Goal: Find contact information: Find contact information

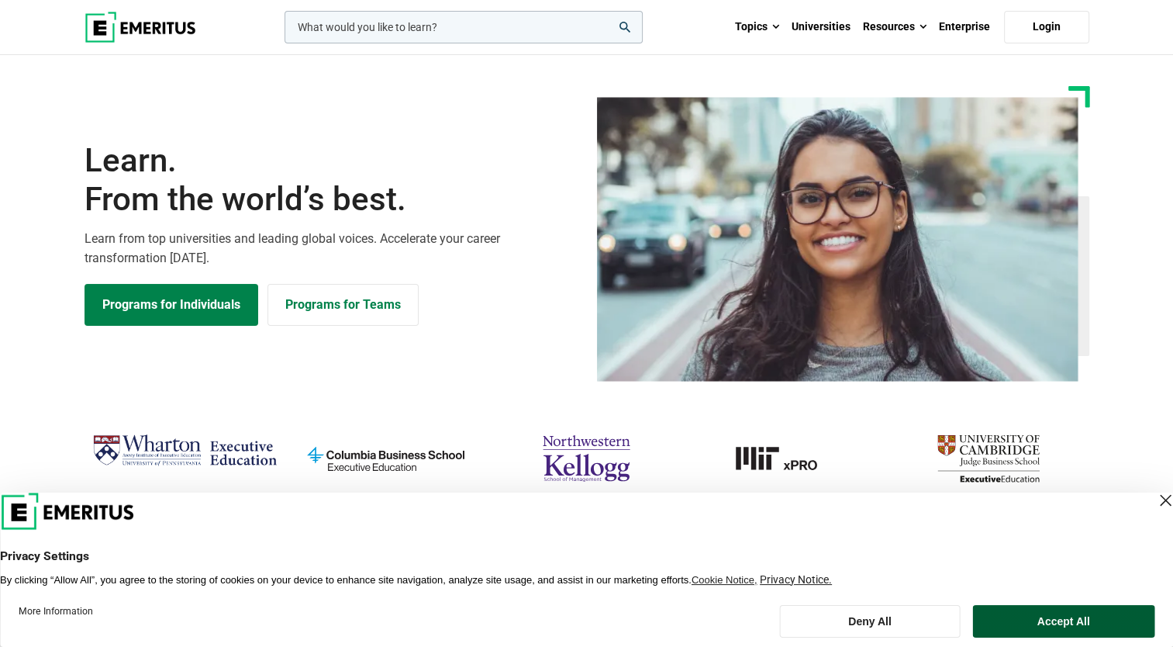
click at [1082, 619] on button "Accept All" at bounding box center [1063, 621] width 182 height 33
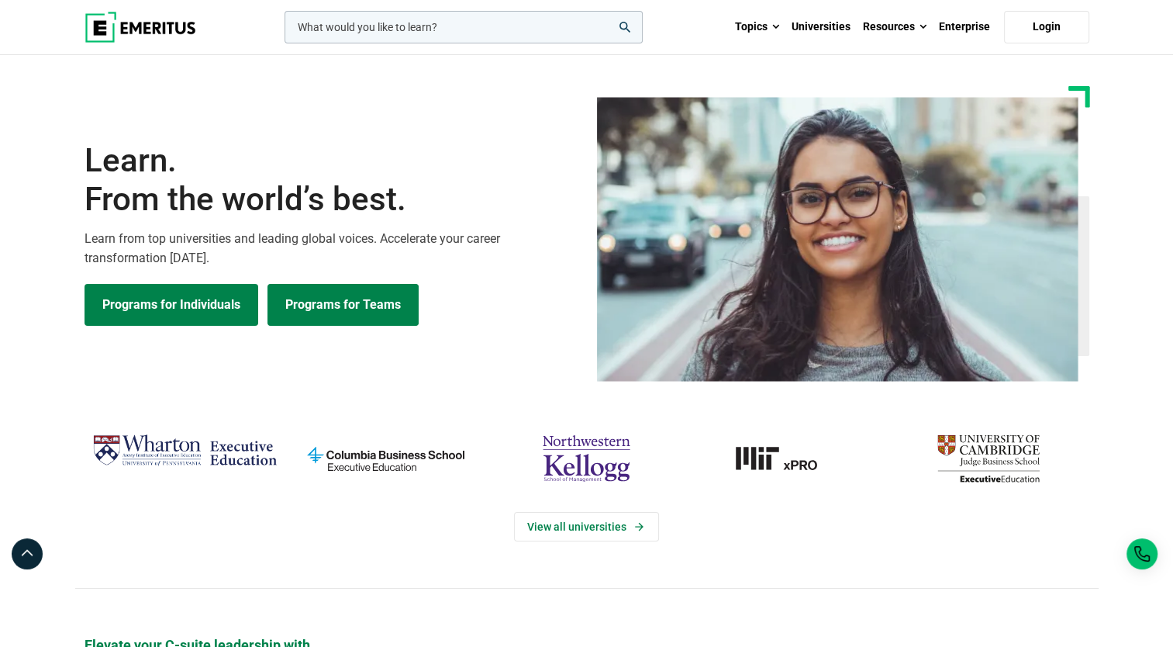
click at [365, 309] on link "Programs for Teams" at bounding box center [343, 305] width 151 height 42
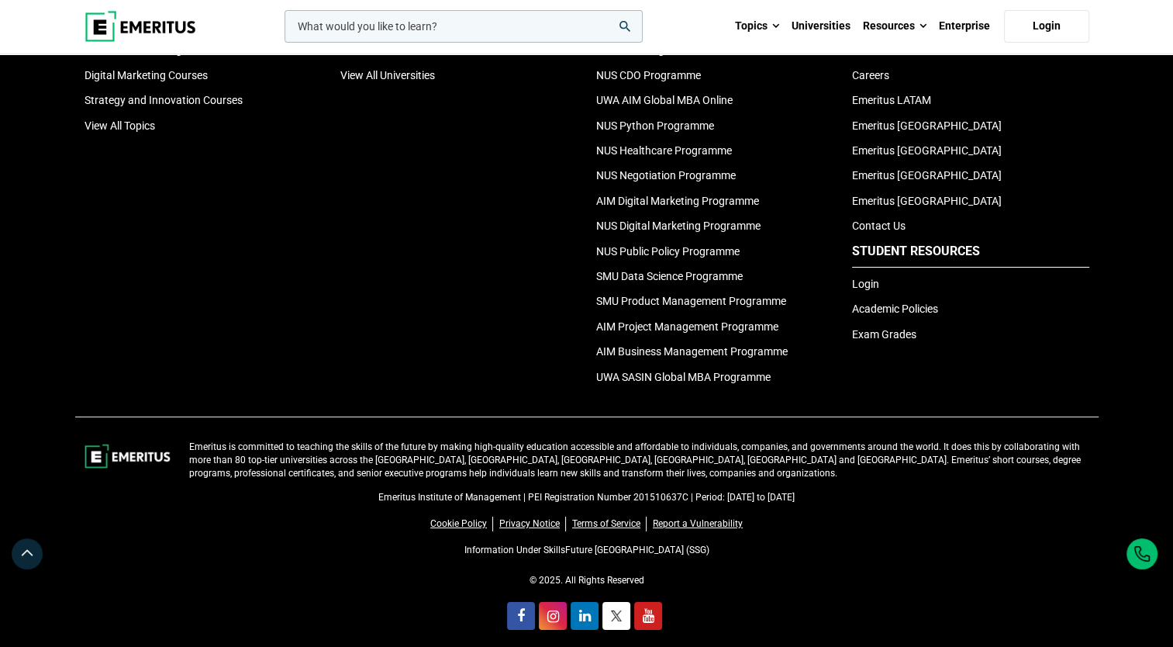
scroll to position [5435, 0]
click at [881, 219] on link "Contact Us" at bounding box center [879, 225] width 54 height 12
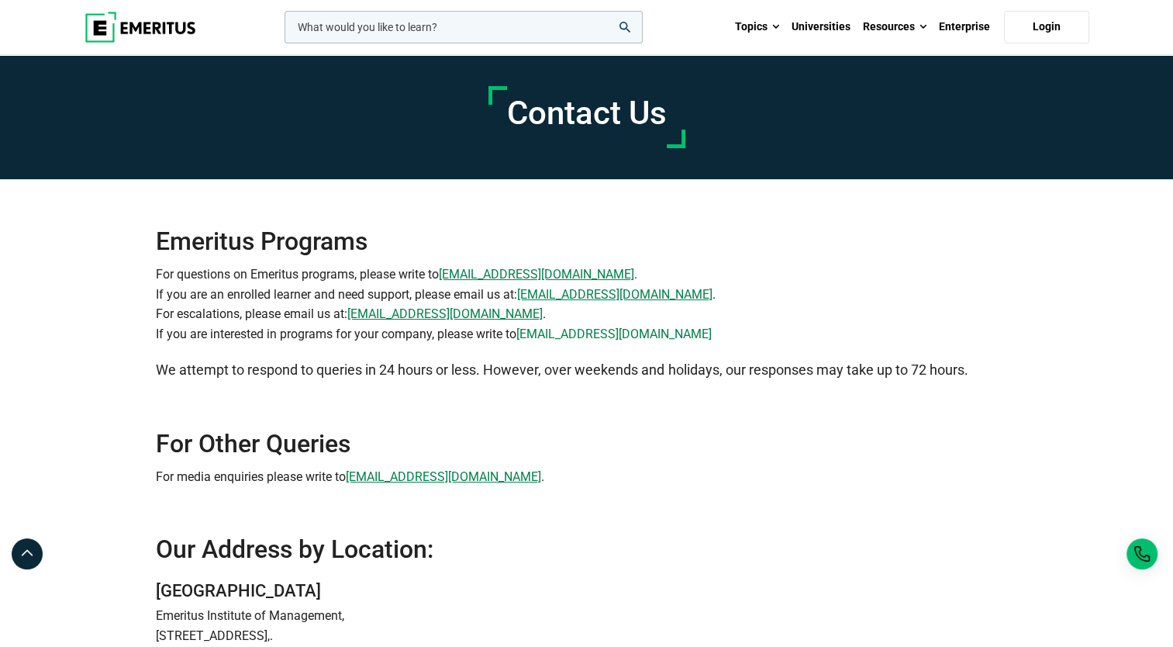
drag, startPoint x: 699, startPoint y: 331, endPoint x: 524, endPoint y: 334, distance: 174.5
click at [524, 334] on p "For questions on Emeritus programs, please write to [EMAIL_ADDRESS][DOMAIN_NAME…" at bounding box center [586, 303] width 861 height 79
copy link "[EMAIL_ADDRESS][DOMAIN_NAME]"
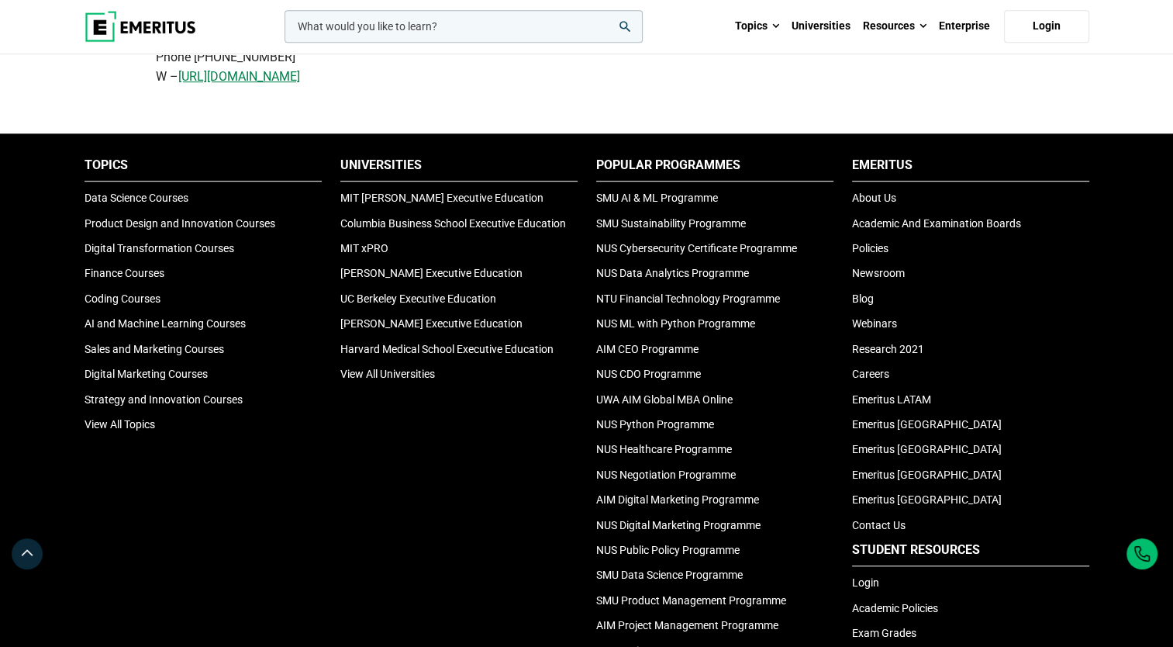
scroll to position [887, 0]
